Goal: Navigation & Orientation: Go to known website

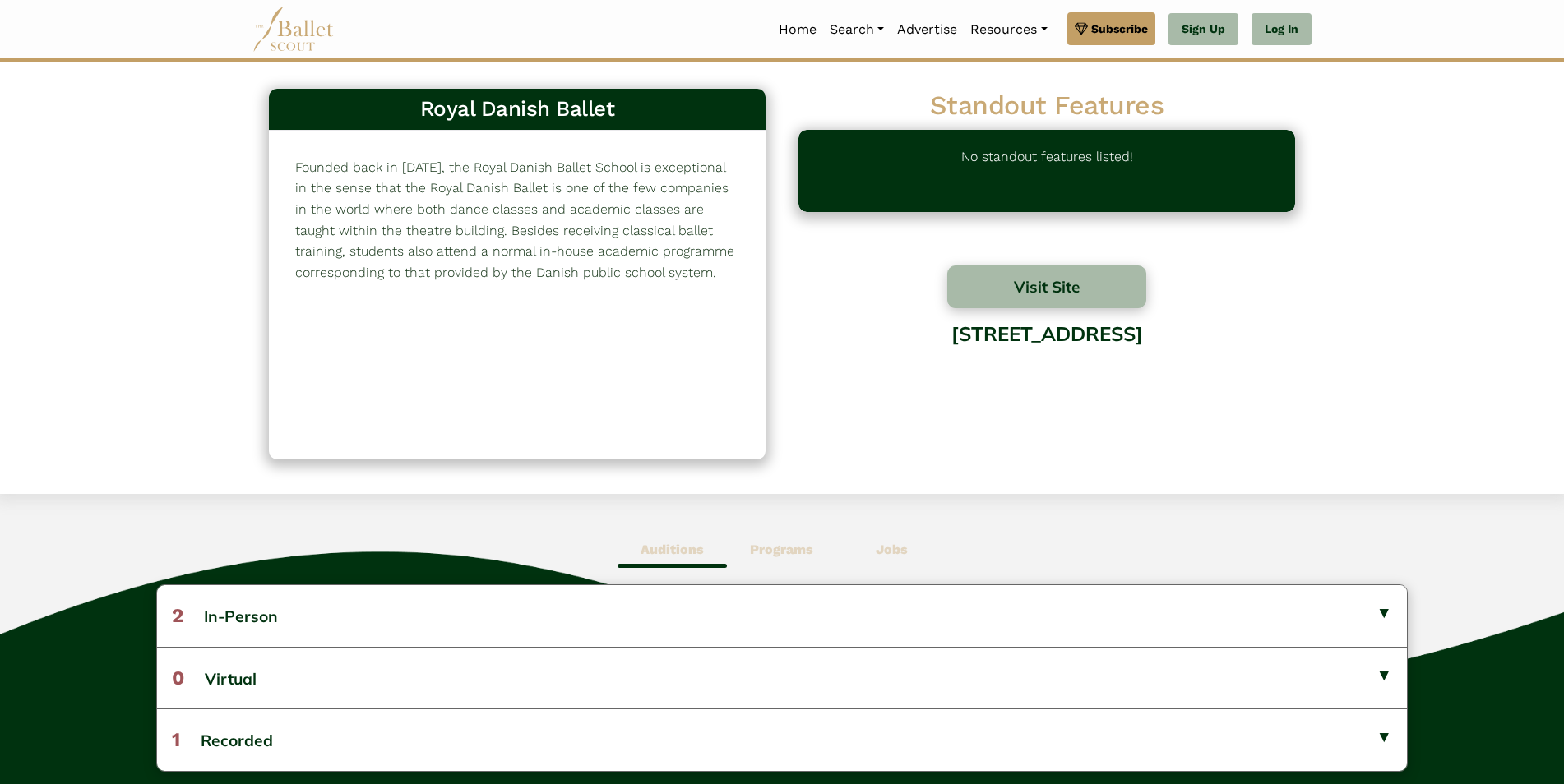
drag, startPoint x: 268, startPoint y: 51, endPoint x: 315, endPoint y: 38, distance: 48.8
click at [270, 51] on img at bounding box center [293, 29] width 83 height 45
click at [315, 38] on img at bounding box center [293, 29] width 83 height 45
